Goal: Find specific page/section

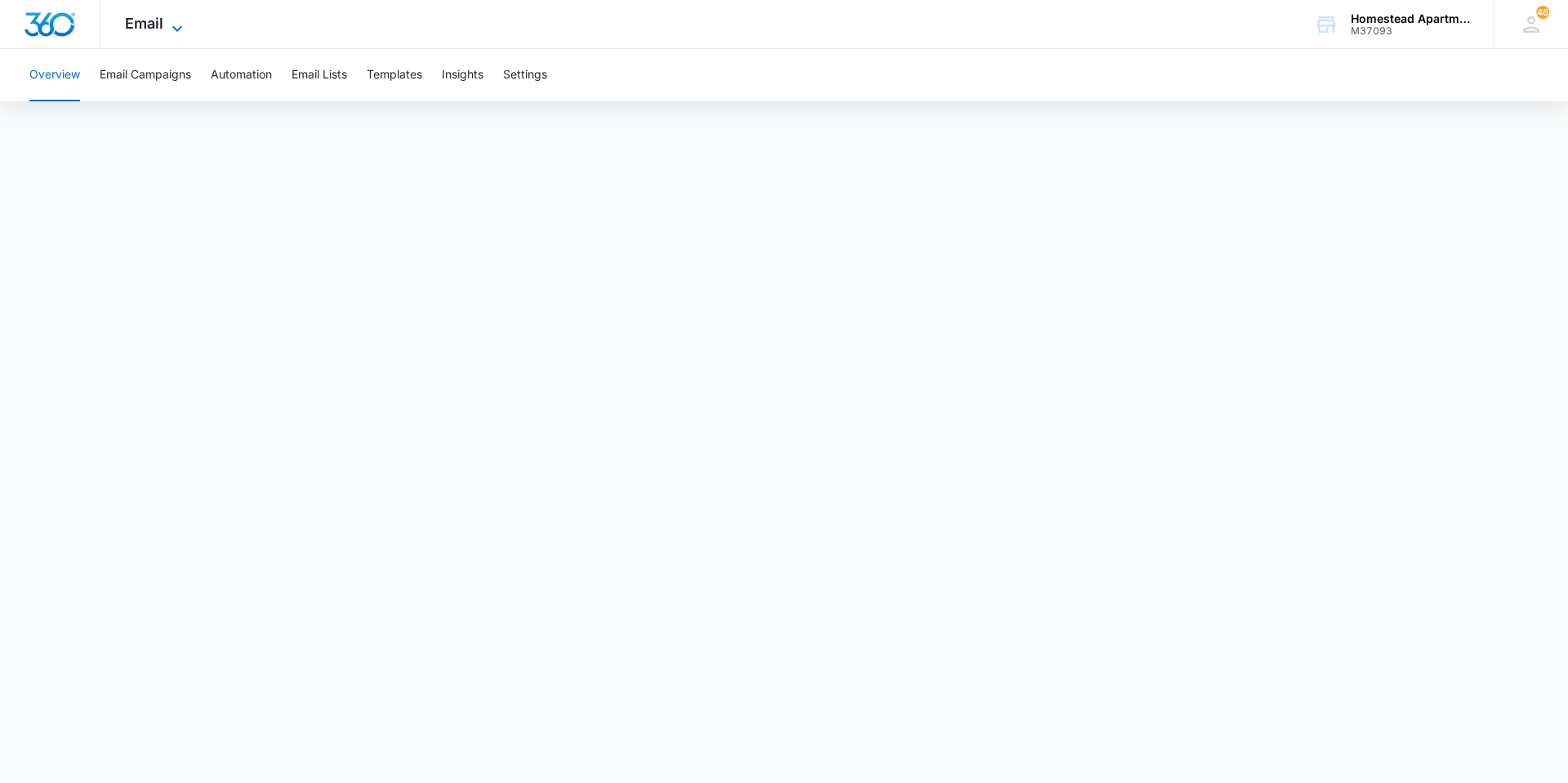
click at [147, 21] on span "Email" at bounding box center [143, 23] width 38 height 17
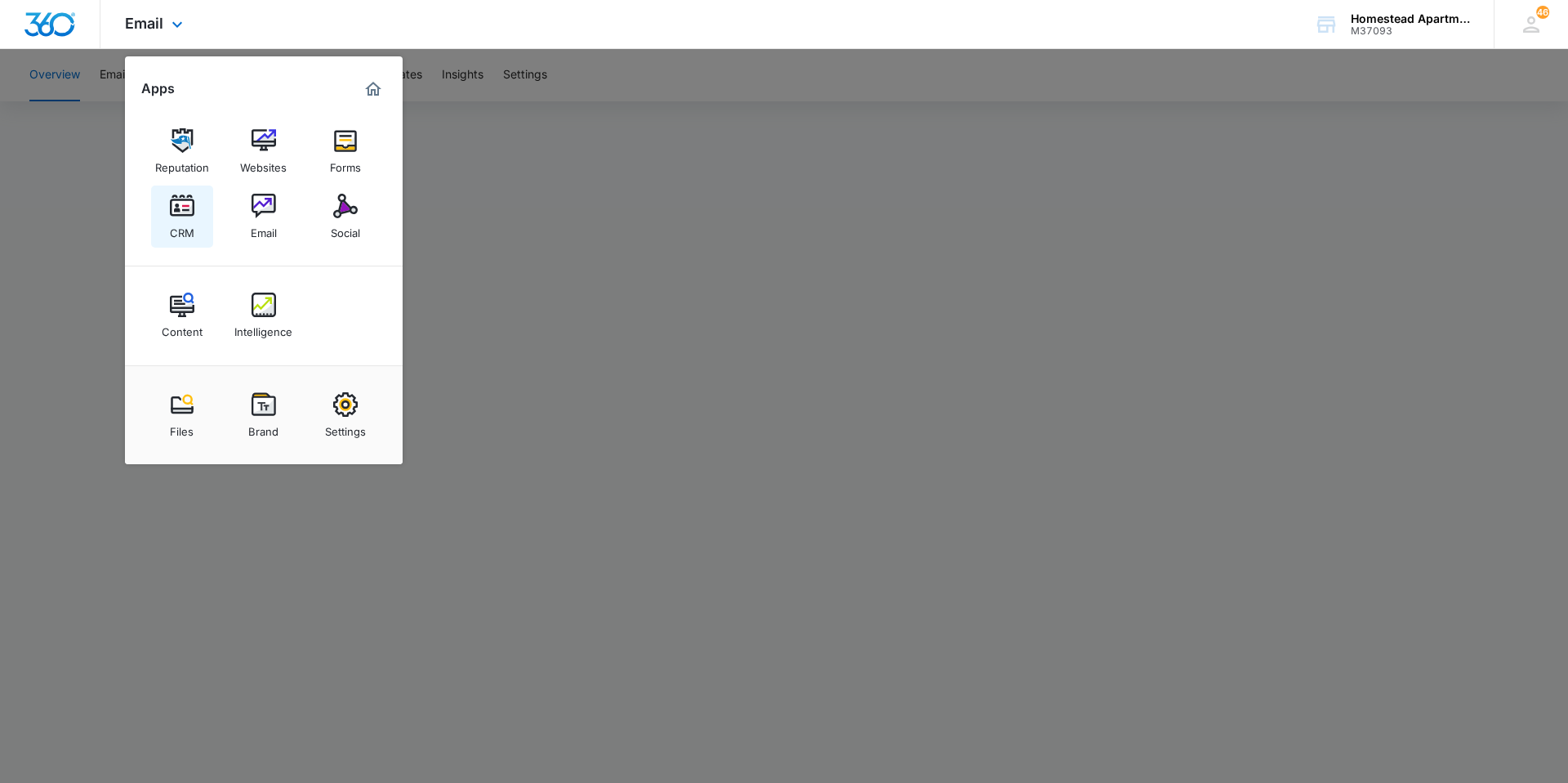
click at [178, 190] on link "CRM" at bounding box center [182, 216] width 62 height 62
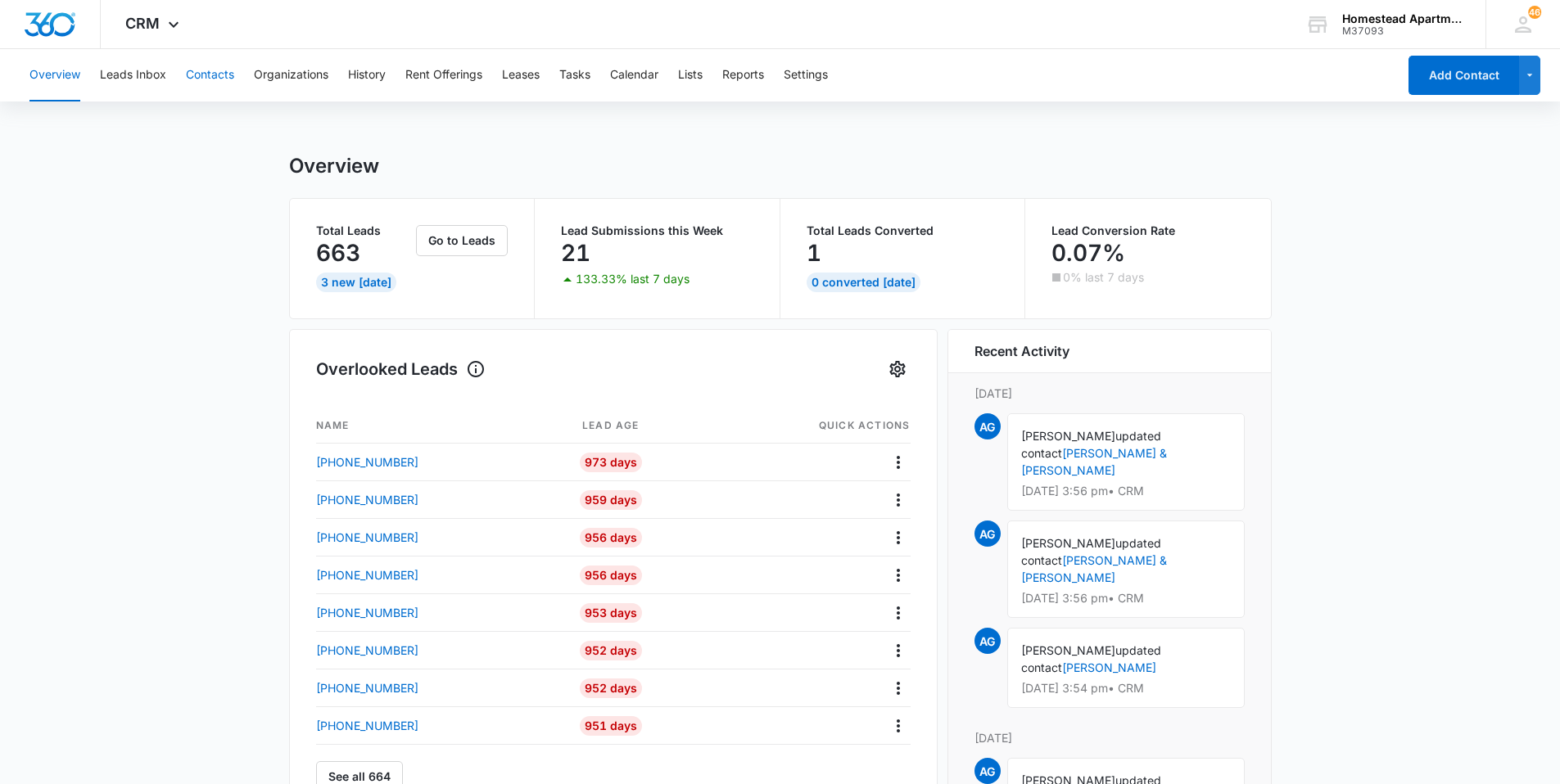
click at [195, 76] on button "Contacts" at bounding box center [209, 74] width 48 height 52
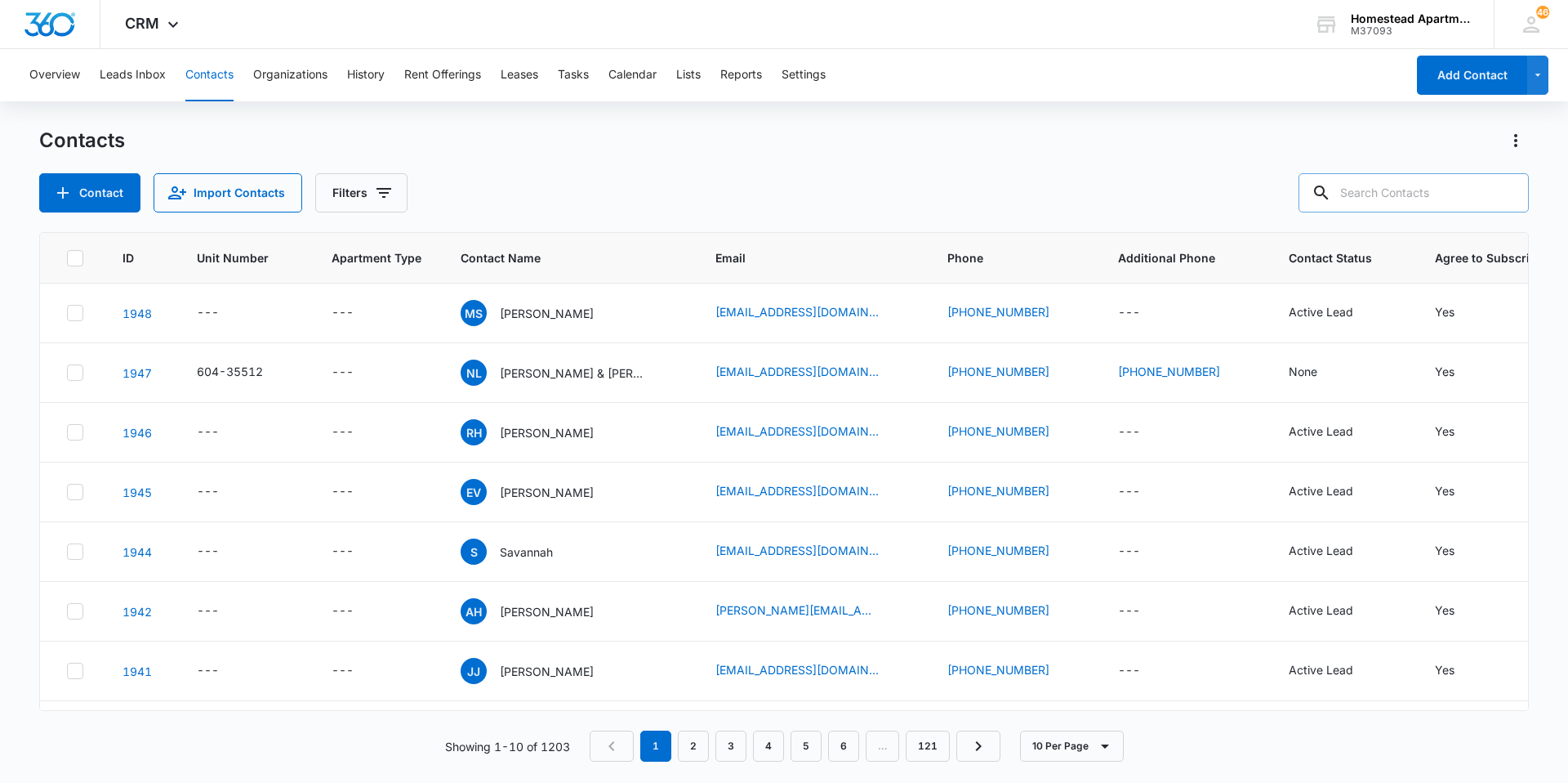
click at [1379, 189] on input "text" at bounding box center [1414, 193] width 230 height 39
type input "[PHONE_NUMBER]"
